Goal: Task Accomplishment & Management: Complete application form

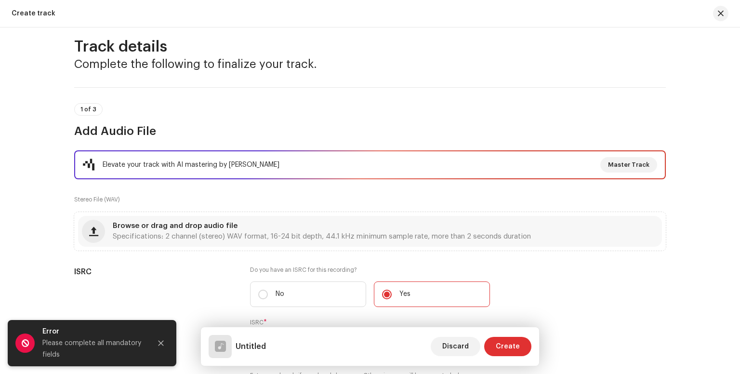
scroll to position [13, 0]
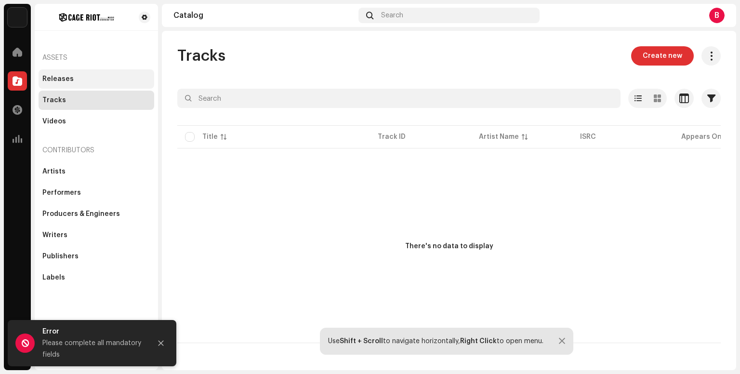
click at [49, 85] on div "Releases" at bounding box center [97, 78] width 116 height 19
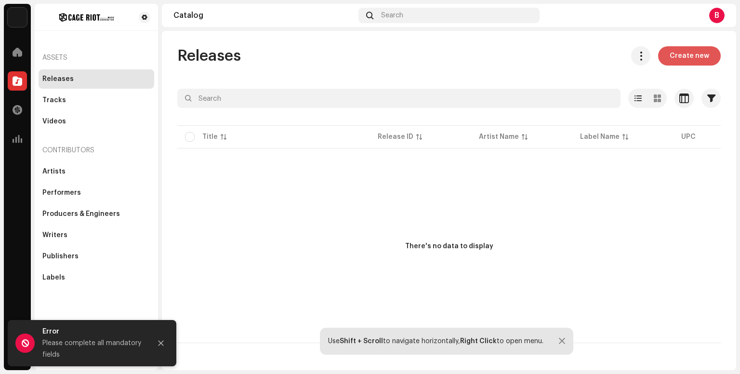
click at [693, 59] on span "Create new" at bounding box center [690, 55] width 40 height 19
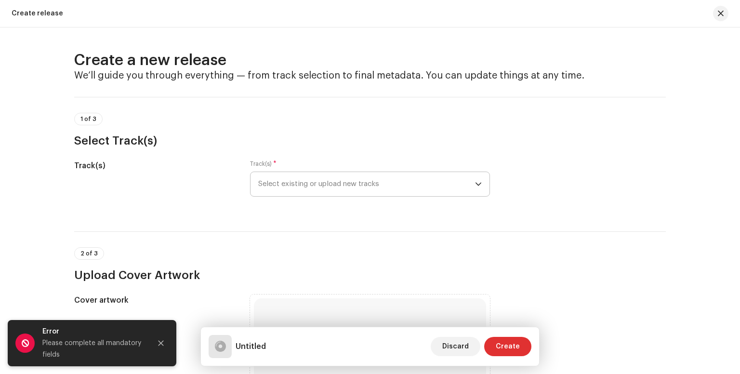
click at [280, 180] on span "Select existing or upload new tracks" at bounding box center [366, 184] width 217 height 24
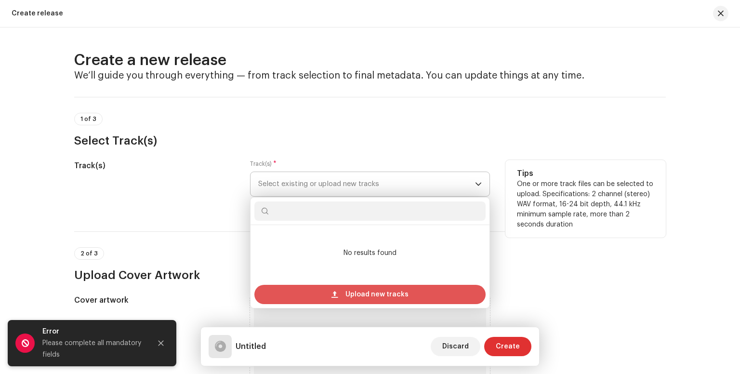
click at [336, 293] on span at bounding box center [335, 295] width 6 height 8
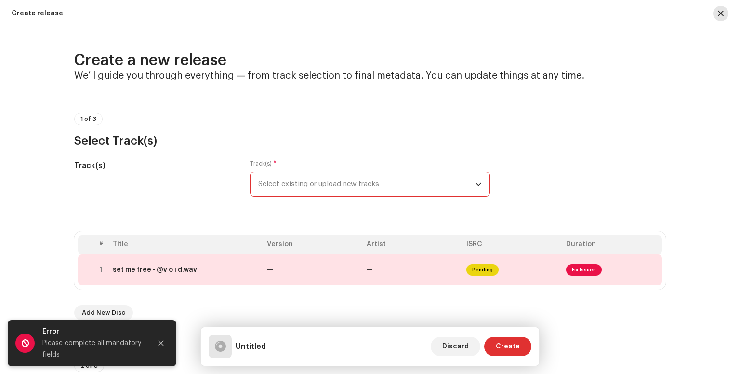
click at [715, 13] on button "button" at bounding box center [720, 13] width 15 height 15
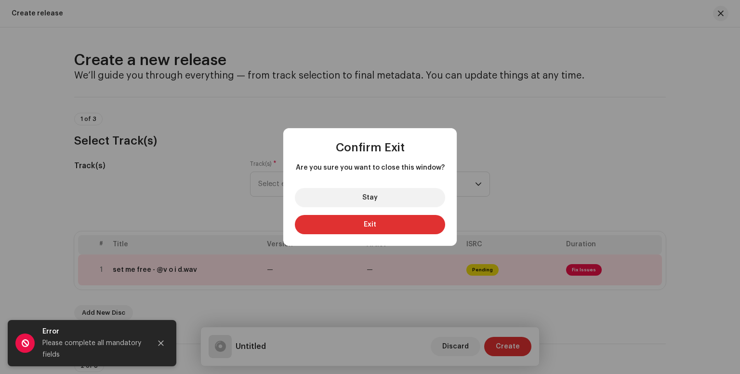
drag, startPoint x: 355, startPoint y: 199, endPoint x: 354, endPoint y: 244, distance: 45.3
click at [354, 244] on div "Stay Exit" at bounding box center [369, 213] width 173 height 66
click at [354, 230] on button "Exit" at bounding box center [370, 224] width 150 height 19
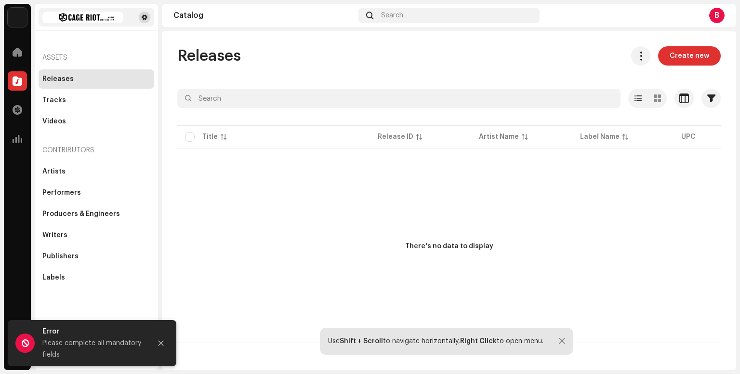
click at [145, 19] on span at bounding box center [145, 17] width 6 height 8
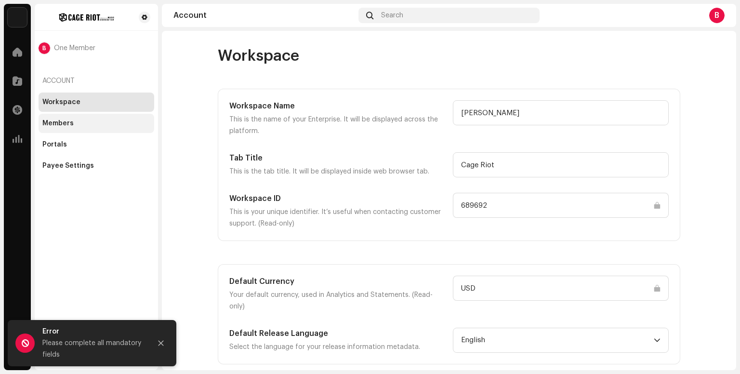
click at [70, 130] on div "Members" at bounding box center [97, 123] width 116 height 19
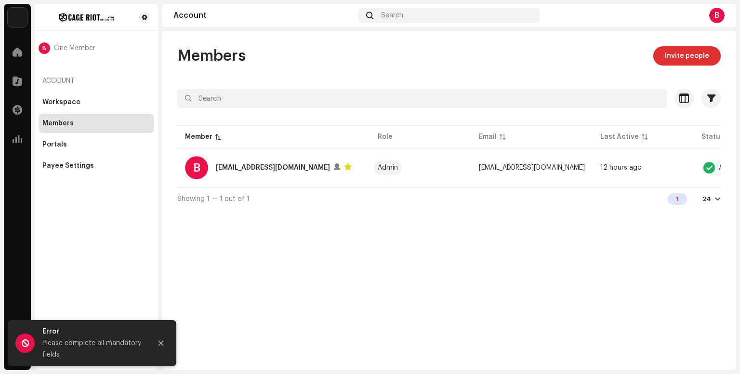
click at [74, 155] on div "Workspace Members Portals Payee Settings" at bounding box center [97, 134] width 116 height 83
click at [74, 160] on div "Payee Settings" at bounding box center [97, 165] width 116 height 19
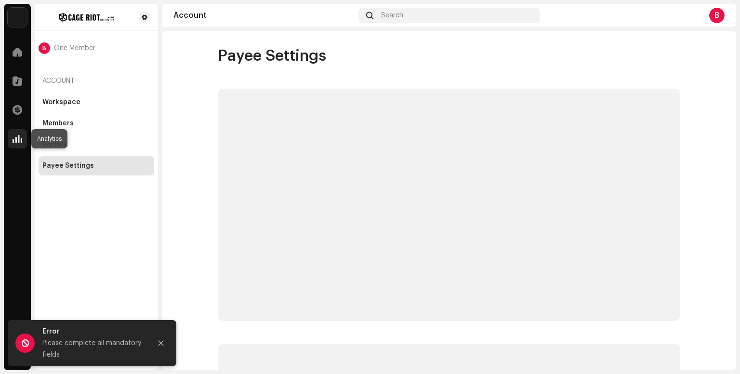
click at [24, 137] on div at bounding box center [17, 138] width 19 height 19
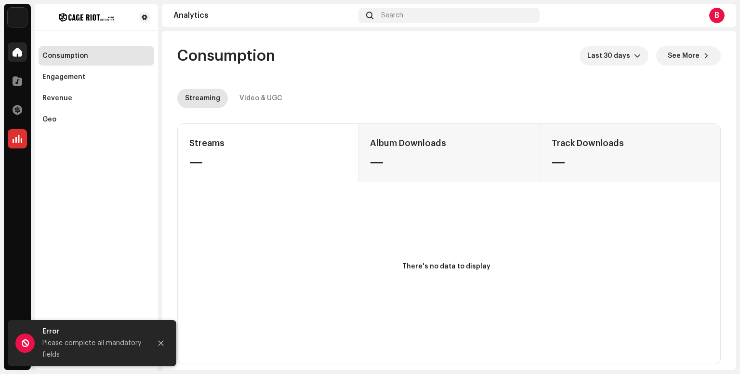
click at [16, 49] on span at bounding box center [18, 52] width 10 height 8
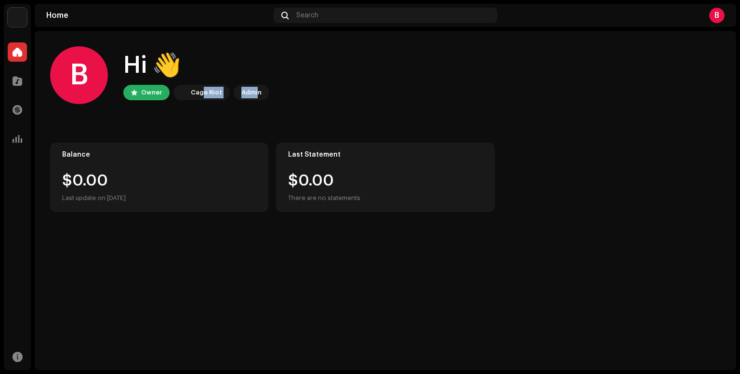
drag, startPoint x: 204, startPoint y: 89, endPoint x: 256, endPoint y: 89, distance: 51.6
click at [256, 89] on div "Owner Cage Riot Admin" at bounding box center [196, 92] width 146 height 15
click at [256, 89] on div "Admin" at bounding box center [251, 93] width 20 height 12
click at [153, 67] on div "Hi 👋" at bounding box center [196, 65] width 146 height 31
click at [123, 160] on div "Balance $0.00 Last update on [DATE]" at bounding box center [159, 177] width 218 height 69
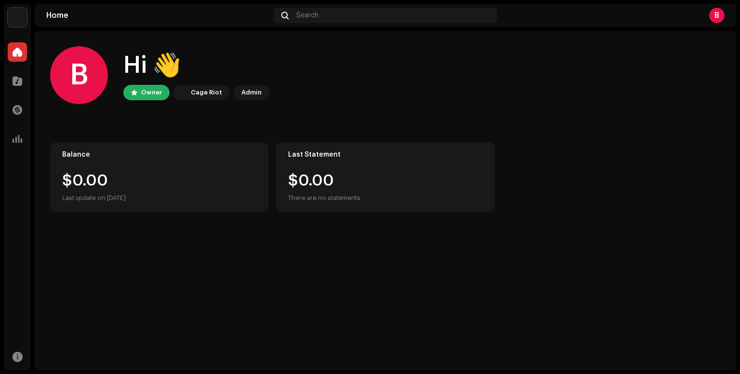
click at [17, 18] on img at bounding box center [17, 17] width 19 height 19
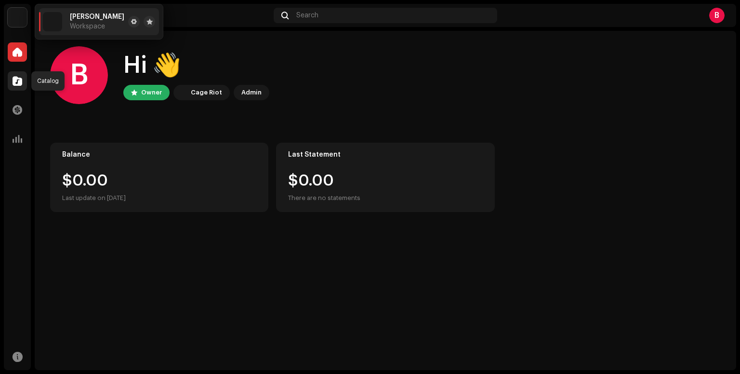
click at [9, 78] on div at bounding box center [17, 80] width 19 height 19
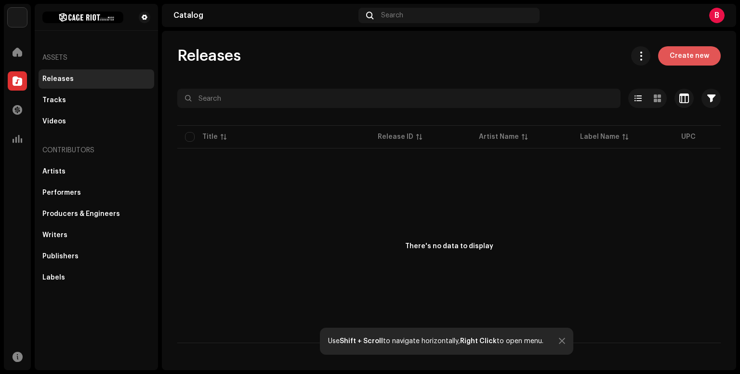
click at [690, 53] on span "Create new" at bounding box center [690, 55] width 40 height 19
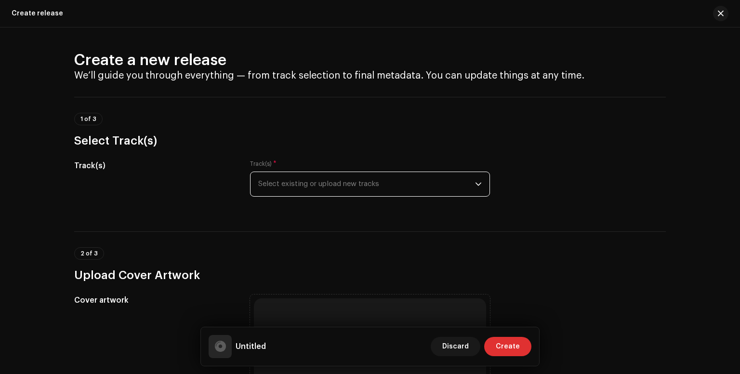
click at [374, 187] on span "Select existing or upload new tracks" at bounding box center [366, 184] width 217 height 24
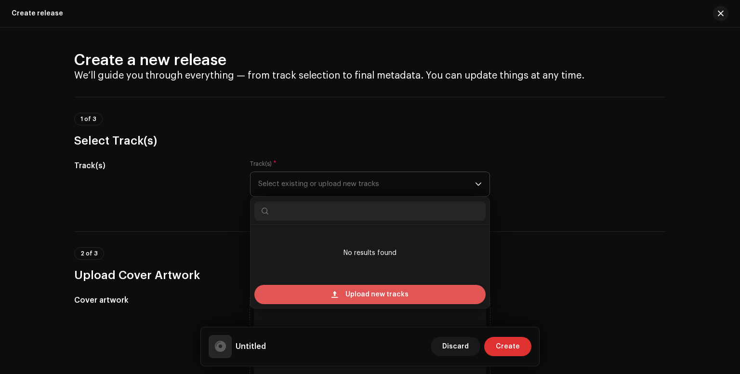
click at [364, 290] on span "Upload new tracks" at bounding box center [377, 294] width 63 height 19
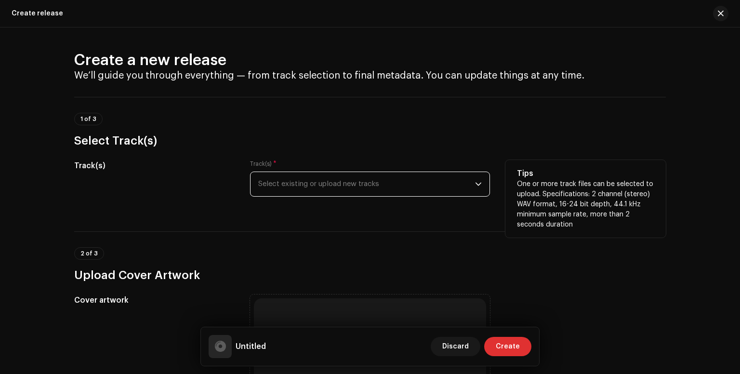
click at [316, 182] on span "Select existing or upload new tracks" at bounding box center [366, 184] width 217 height 24
